Goal: Task Accomplishment & Management: Complete application form

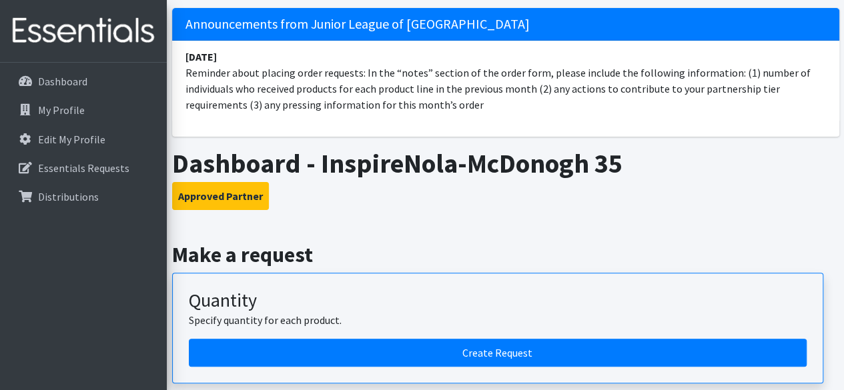
scroll to position [133, 0]
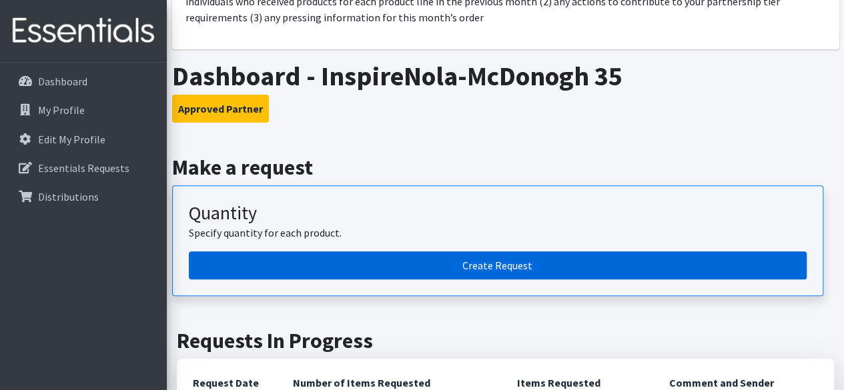
click at [472, 264] on link "Create Request" at bounding box center [498, 265] width 618 height 28
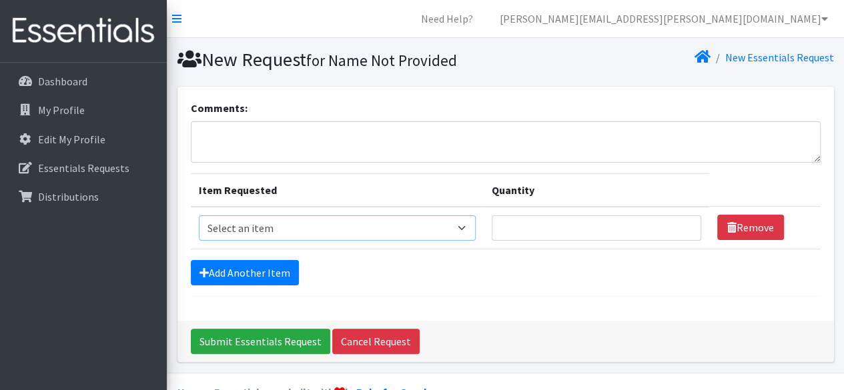
click at [464, 227] on select "Select an item PS - Liners PS - Pad, Overnight PS - Pad, Regular PS - Tampons, …" at bounding box center [338, 227] width 278 height 25
select select "2192"
click at [199, 215] on select "Select an item PS - Liners PS - Pad, Overnight PS - Pad, Regular PS - Tampons, …" at bounding box center [338, 227] width 278 height 25
click at [615, 226] on input "Quantity" at bounding box center [596, 227] width 209 height 25
type input "1"
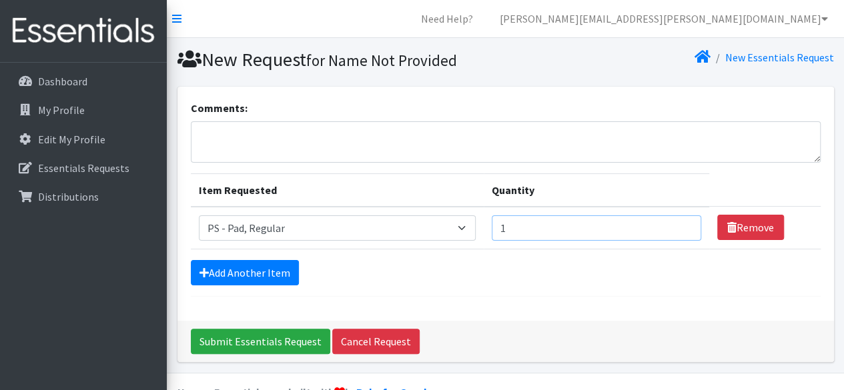
click at [686, 222] on input "1" at bounding box center [596, 227] width 209 height 25
click at [682, 230] on input "1" at bounding box center [596, 227] width 209 height 25
type input "800"
click at [242, 273] on link "Add Another Item" at bounding box center [245, 272] width 108 height 25
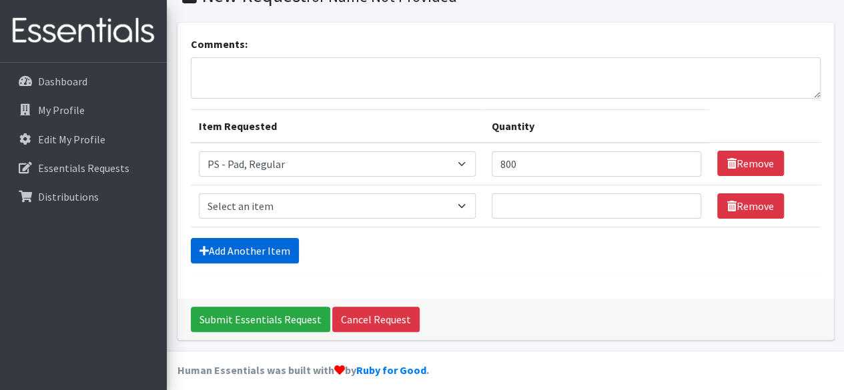
scroll to position [72, 0]
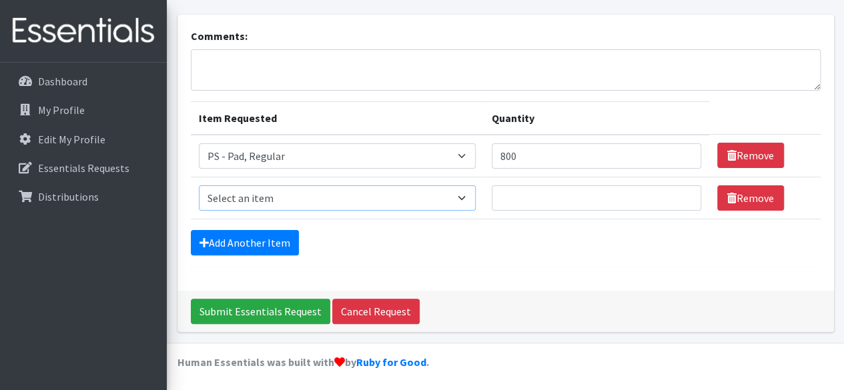
click at [466, 197] on select "Select an item PS - Liners PS - Pad, Overnight PS - Pad, Regular PS - Tampons, …" at bounding box center [338, 197] width 278 height 25
select select "14889"
click at [199, 185] on select "Select an item PS - Liners PS - Pad, Overnight PS - Pad, Regular PS - Tampons, …" at bounding box center [338, 197] width 278 height 25
click at [543, 198] on input "Quantity" at bounding box center [596, 197] width 209 height 25
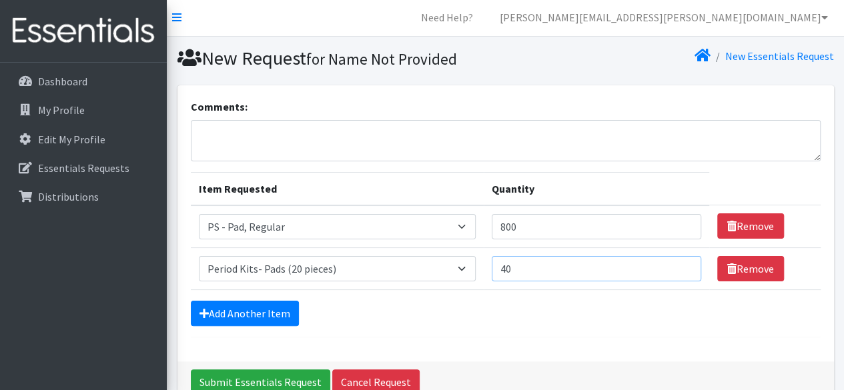
scroll to position [0, 0]
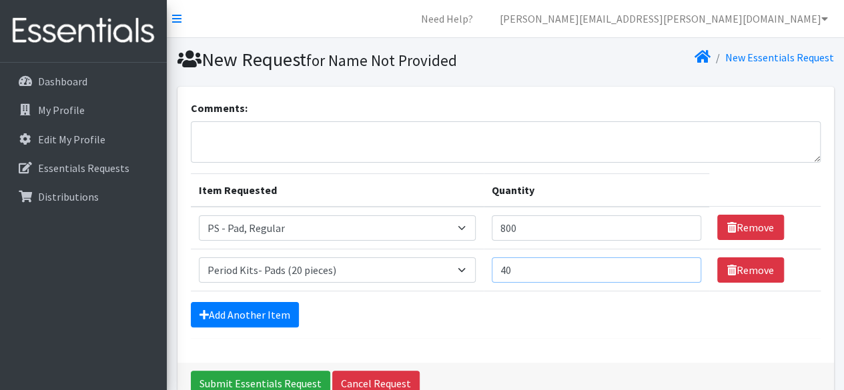
type input "40"
click at [208, 138] on textarea "Comments:" at bounding box center [506, 141] width 630 height 41
type textarea "350 kids serviced"
click at [300, 133] on textarea "350 kids serviced" at bounding box center [506, 141] width 630 height 41
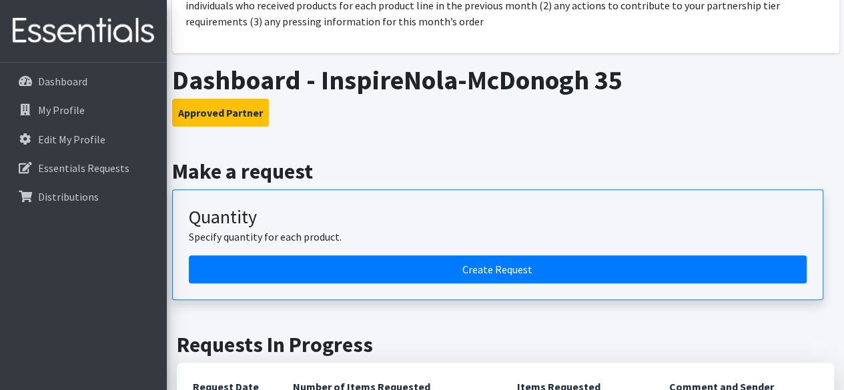
scroll to position [200, 0]
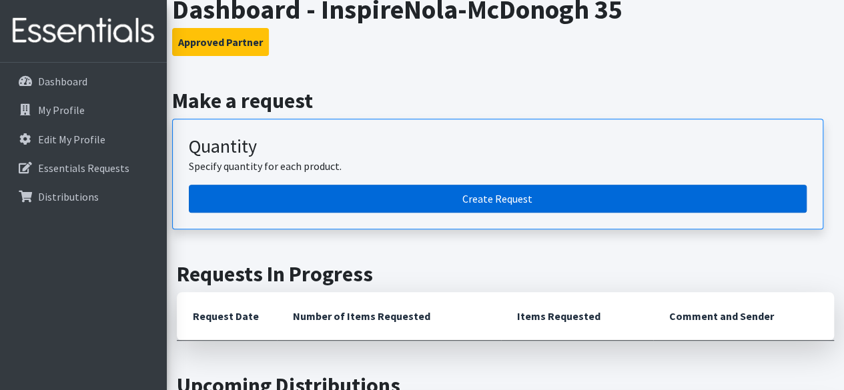
click at [436, 202] on link "Create Request" at bounding box center [498, 199] width 618 height 28
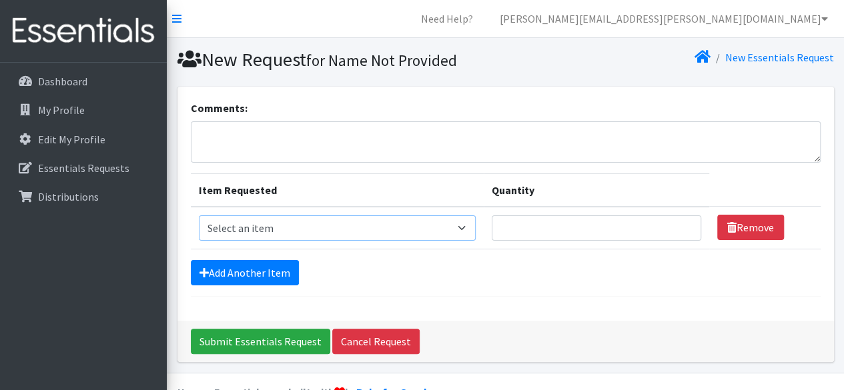
click at [467, 226] on select "Select an item PS - Liners PS - Pad, Overnight PS - Pad, Regular PS - Tampons, …" at bounding box center [338, 227] width 278 height 25
select select "2192"
click at [199, 215] on select "Select an item PS - Liners PS - Pad, Overnight PS - Pad, Regular PS - Tampons, …" at bounding box center [338, 227] width 278 height 25
click at [622, 224] on input "Quantity" at bounding box center [596, 227] width 209 height 25
type input "800"
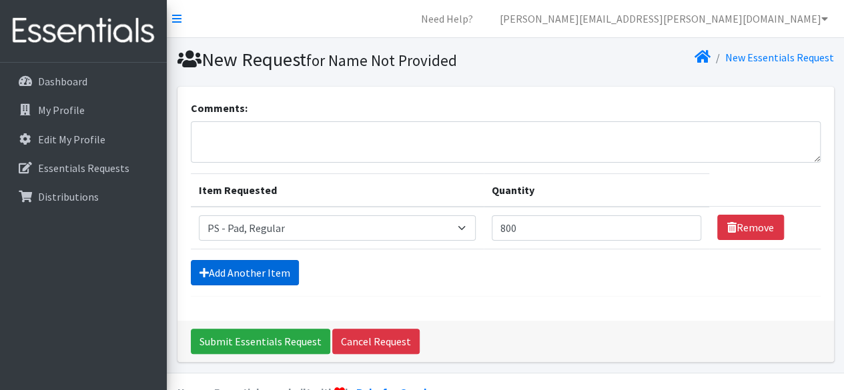
click at [275, 276] on link "Add Another Item" at bounding box center [245, 272] width 108 height 25
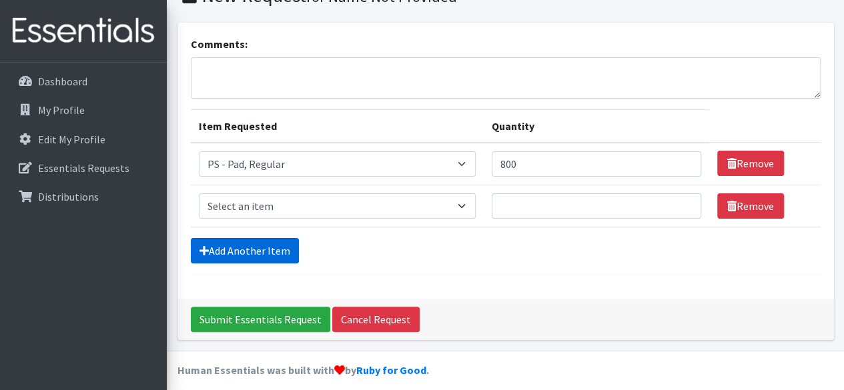
scroll to position [72, 0]
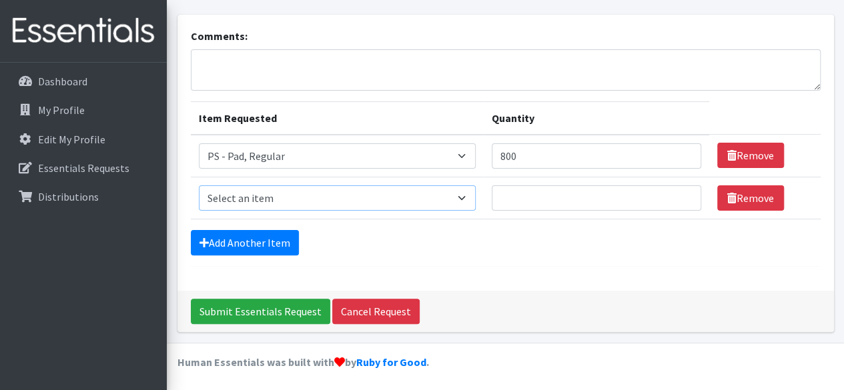
click at [460, 197] on select "Select an item PS - Liners PS - Pad, Overnight PS - Pad, Regular PS - Tampons, …" at bounding box center [338, 197] width 278 height 25
select select "14889"
click at [199, 185] on select "Select an item PS - Liners PS - Pad, Overnight PS - Pad, Regular PS - Tampons, …" at bounding box center [338, 197] width 278 height 25
click at [544, 195] on input "Quantity" at bounding box center [596, 197] width 209 height 25
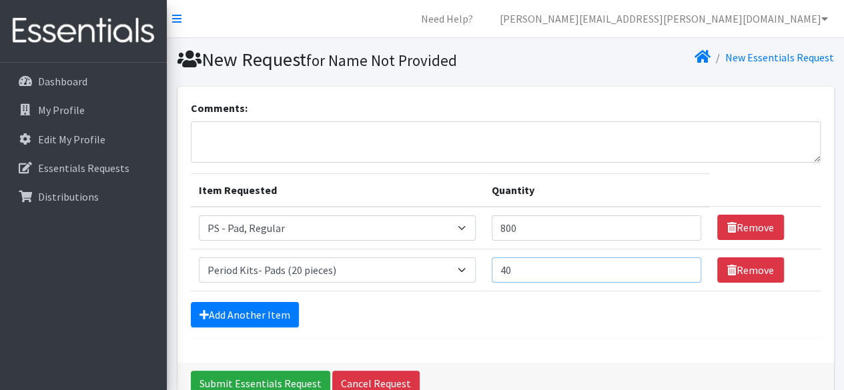
type input "40"
click at [223, 135] on textarea "Comments:" at bounding box center [506, 141] width 630 height 41
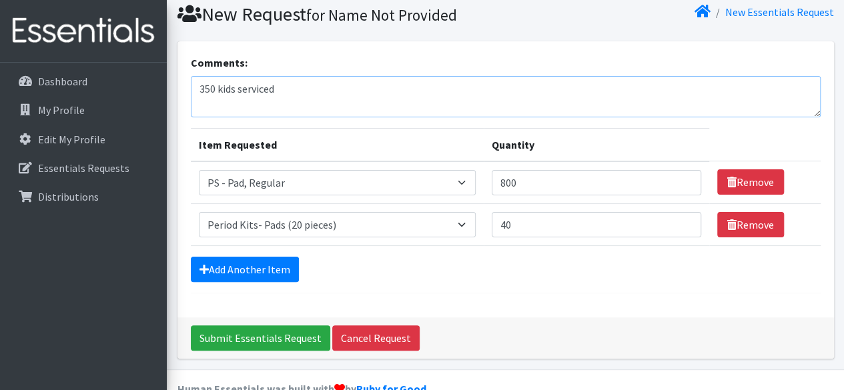
scroll to position [72, 0]
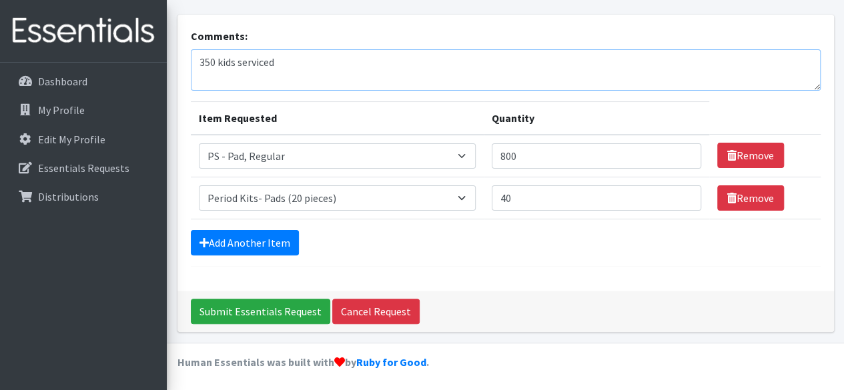
click at [215, 59] on textarea "350 kids serviced" at bounding box center [506, 69] width 630 height 41
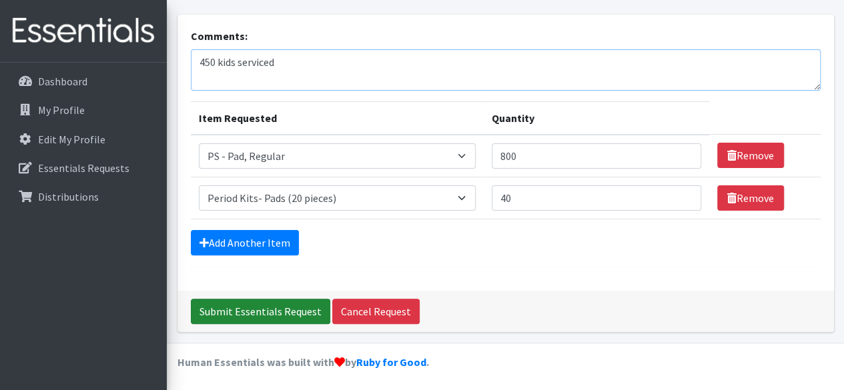
type textarea "450 kids serviced"
click at [272, 310] on input "Submit Essentials Request" at bounding box center [260, 311] width 139 height 25
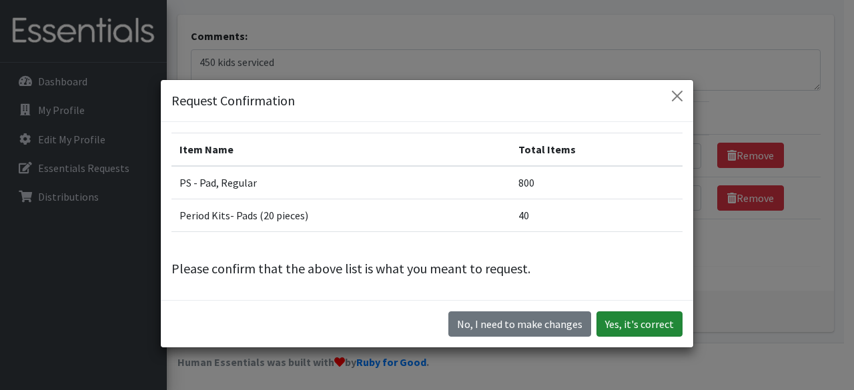
click at [637, 314] on button "Yes, it's correct" at bounding box center [639, 324] width 86 height 25
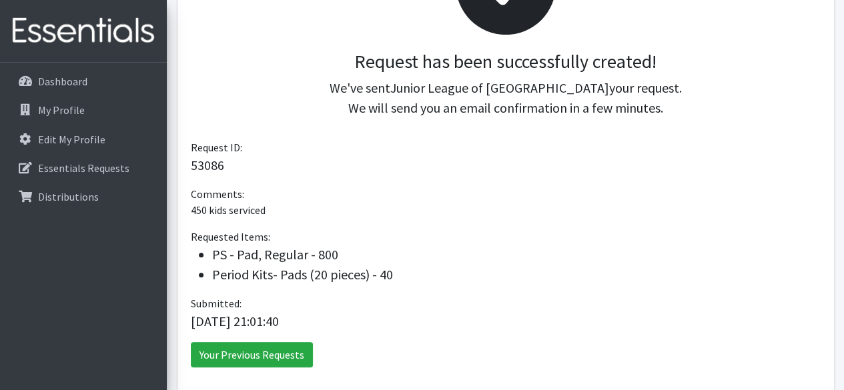
scroll to position [328, 0]
